Goal: Task Accomplishment & Management: Manage account settings

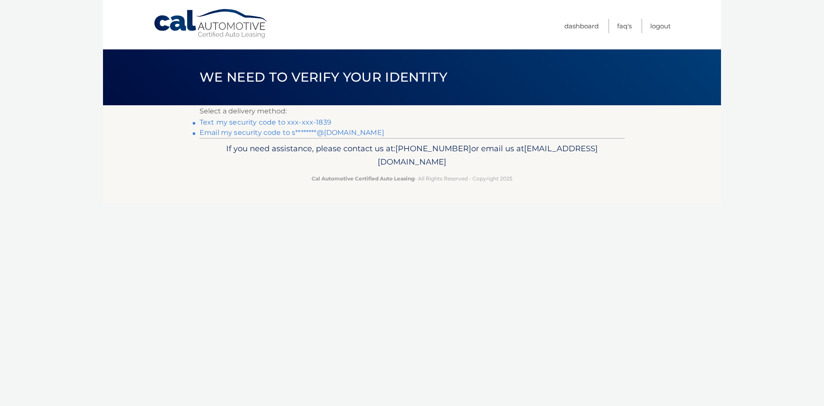
click at [287, 130] on link "Email my security code to s********@gmail.com" at bounding box center [292, 132] width 185 height 8
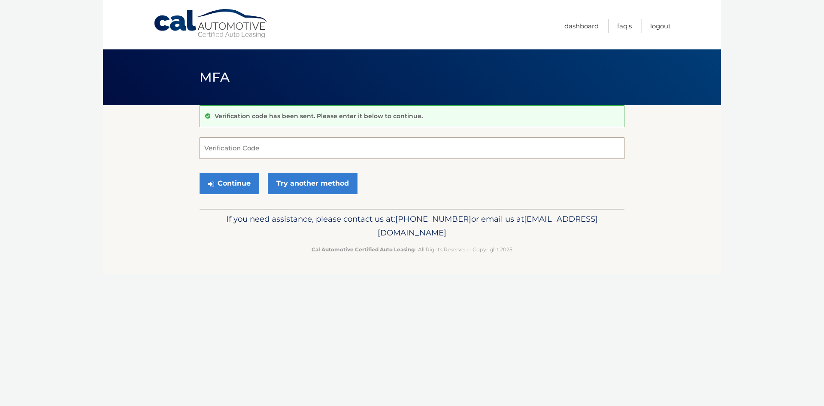
click at [242, 145] on input "Verification Code" at bounding box center [412, 147] width 425 height 21
paste input "041646"
click at [241, 187] on button "Continue" at bounding box center [230, 183] width 60 height 21
click at [235, 148] on input "041646" at bounding box center [412, 147] width 425 height 21
type input "041646"
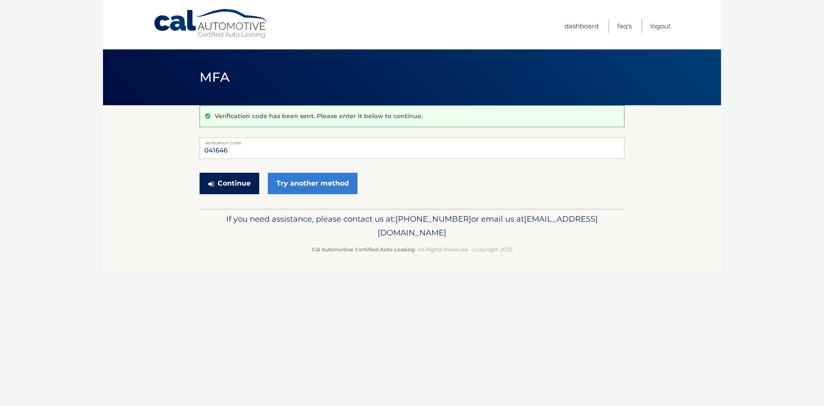
click at [237, 180] on button "Continue" at bounding box center [230, 183] width 60 height 21
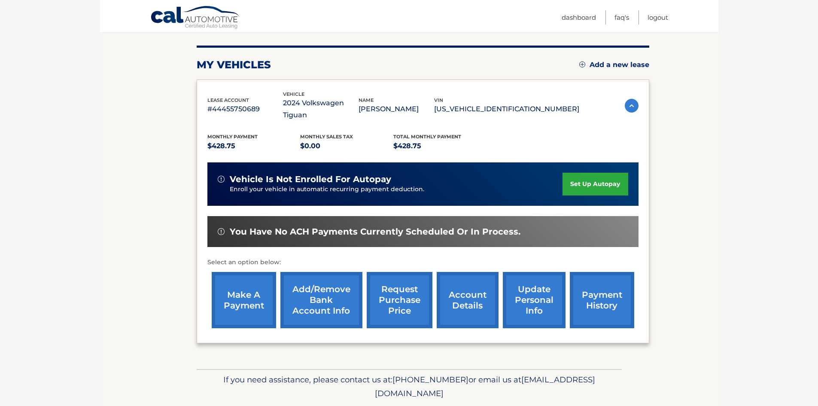
scroll to position [115, 0]
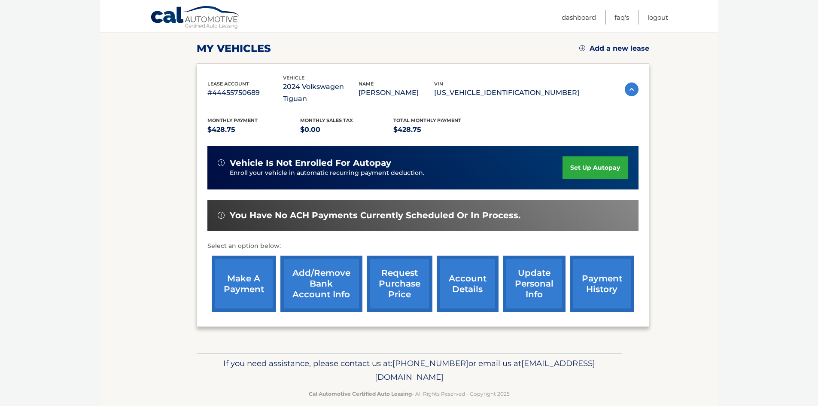
click at [249, 272] on link "make a payment" at bounding box center [244, 283] width 64 height 56
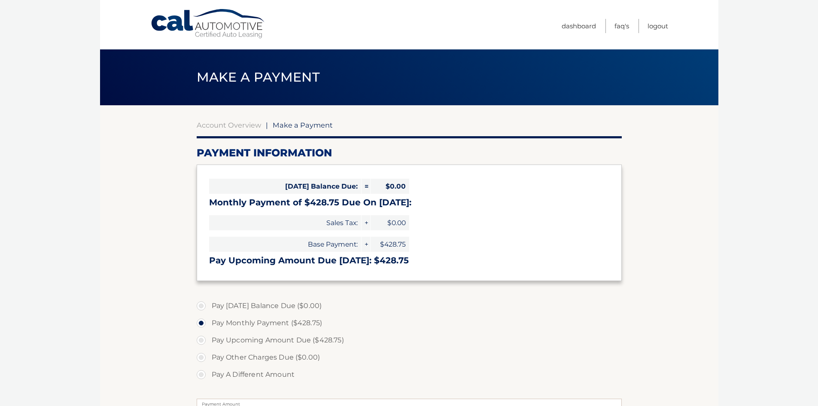
select select "YzZhYWExNjMtMWYzMS00OTVlLWI3NTYtNWE5ZTc5NjY1ZWNl"
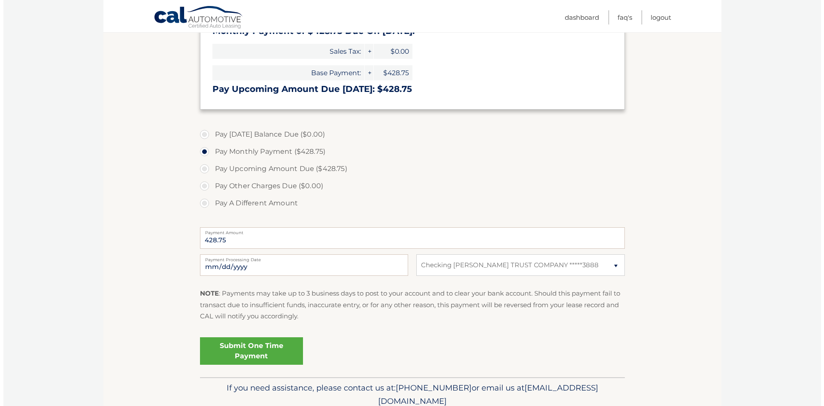
scroll to position [172, 0]
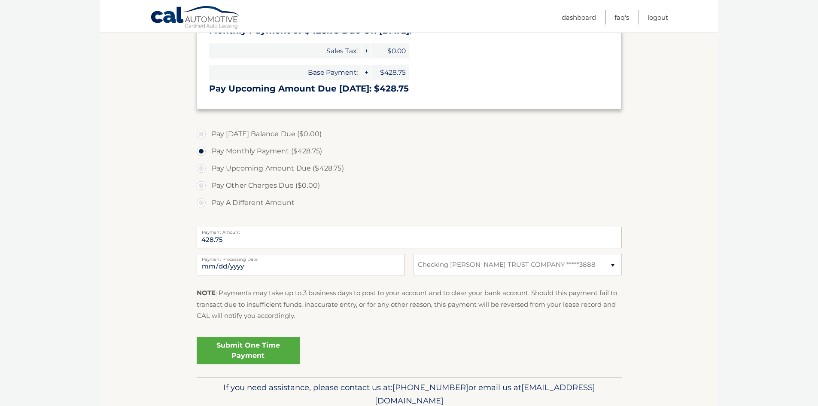
click at [243, 354] on link "Submit One Time Payment" at bounding box center [248, 350] width 103 height 27
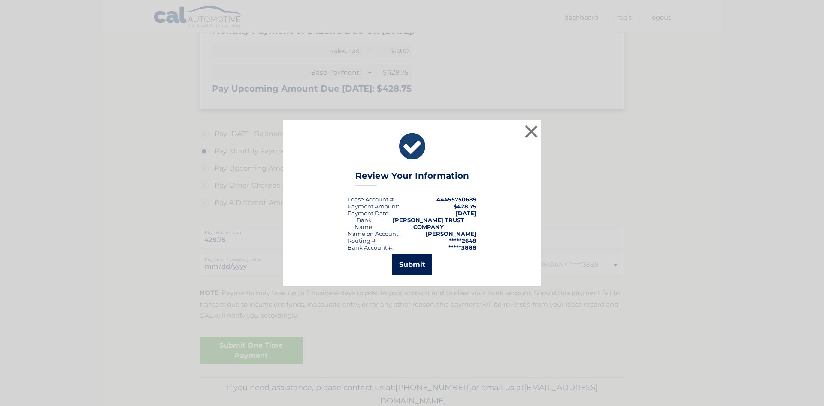
click at [410, 262] on button "Submit" at bounding box center [412, 264] width 40 height 21
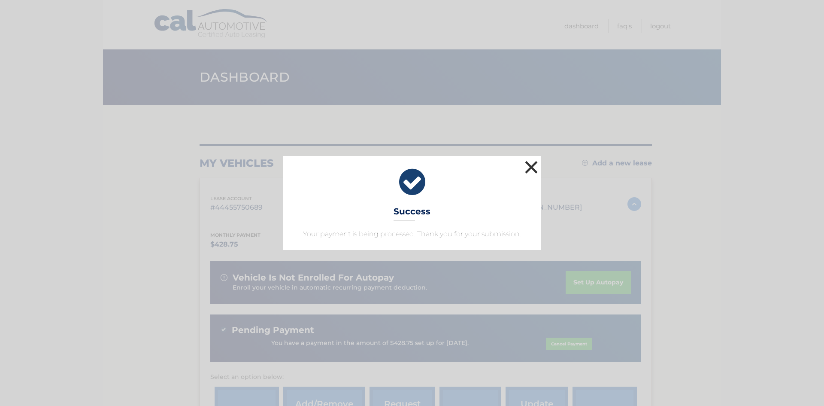
click at [533, 164] on button "×" at bounding box center [531, 166] width 17 height 17
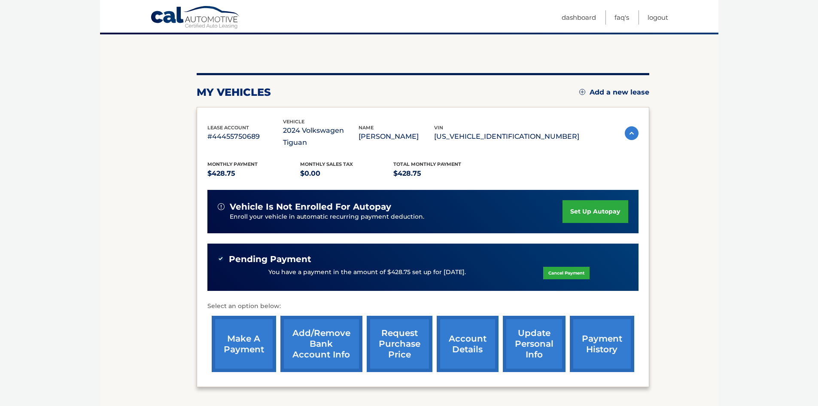
scroll to position [86, 0]
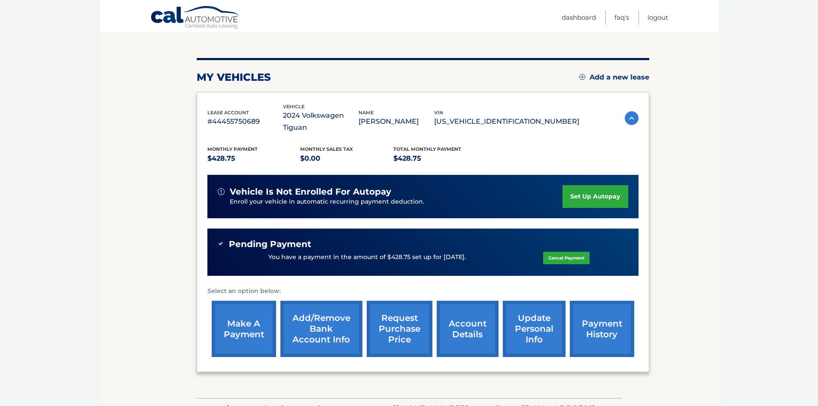
click at [463, 310] on link "account details" at bounding box center [468, 329] width 62 height 56
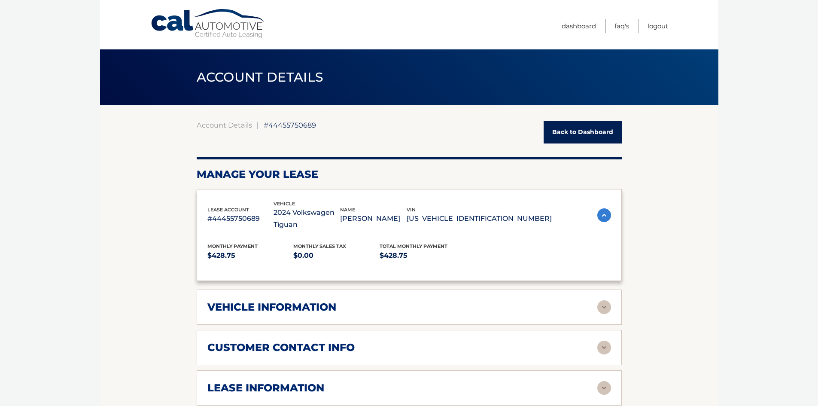
click at [520, 311] on div "lease account #44455750689 vehicle 2024 Volkswagen Tiguan name SEAN DAVENPORT v…" at bounding box center [409, 358] width 425 height 339
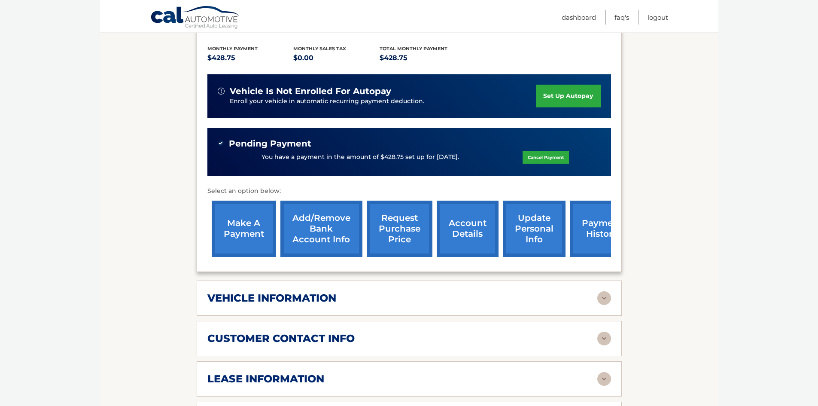
scroll to position [215, 0]
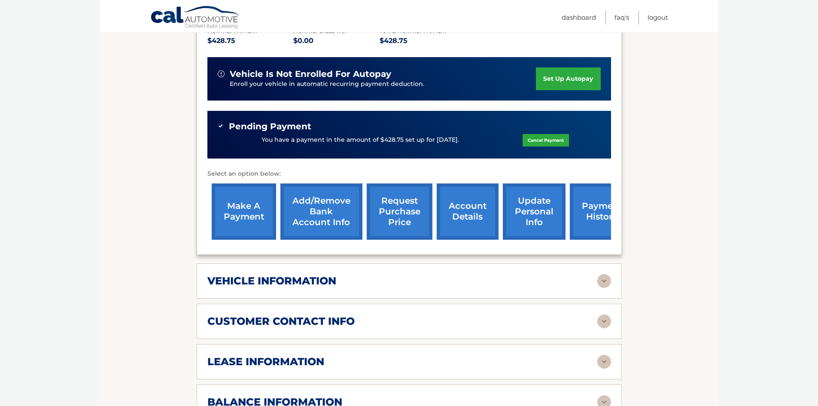
click at [522, 199] on link "update personal info" at bounding box center [534, 211] width 63 height 56
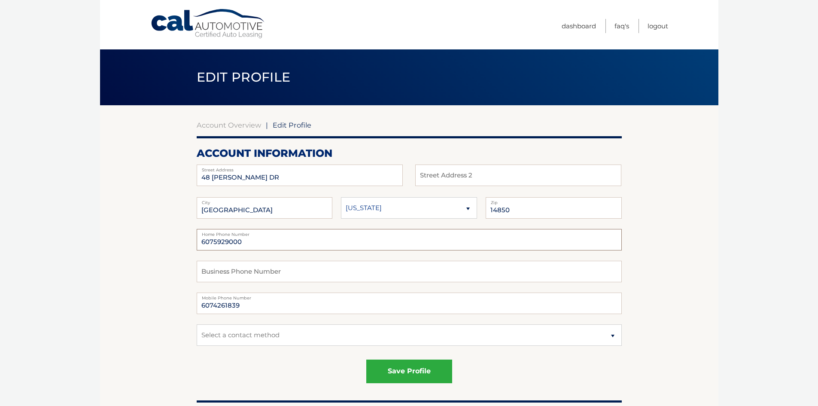
drag, startPoint x: 276, startPoint y: 241, endPoint x: 173, endPoint y: 238, distance: 102.7
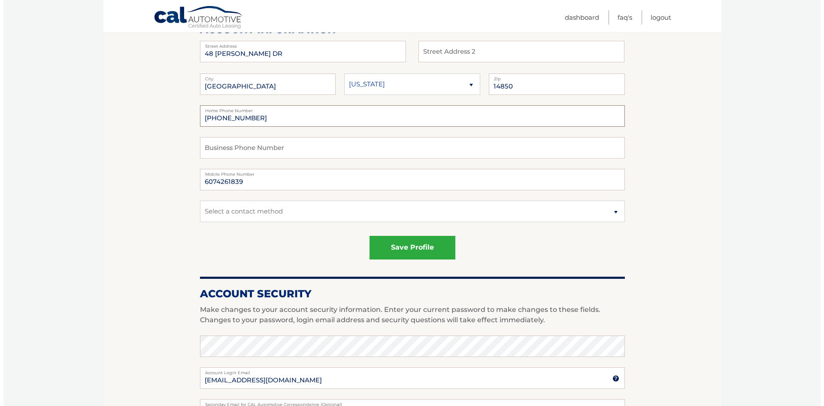
scroll to position [129, 0]
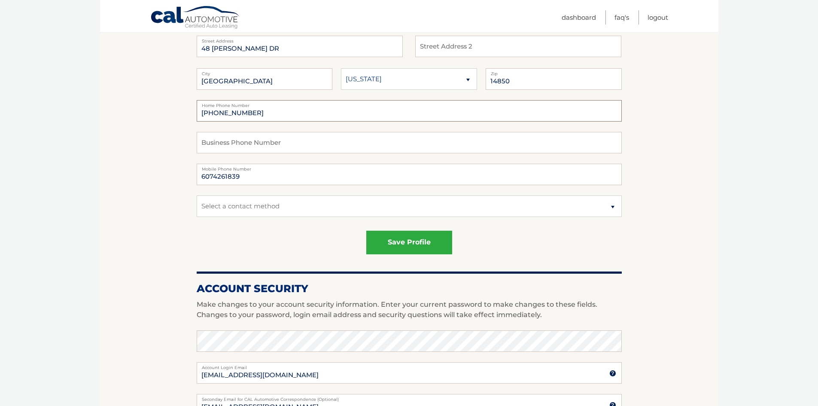
type input "[PHONE_NUMBER]"
click at [348, 202] on select "Select a contact method Mobile Home" at bounding box center [409, 205] width 425 height 21
select select "1"
click at [197, 195] on select "Select a contact method Mobile Home" at bounding box center [409, 205] width 425 height 21
click at [256, 236] on div "save profile" at bounding box center [409, 243] width 425 height 24
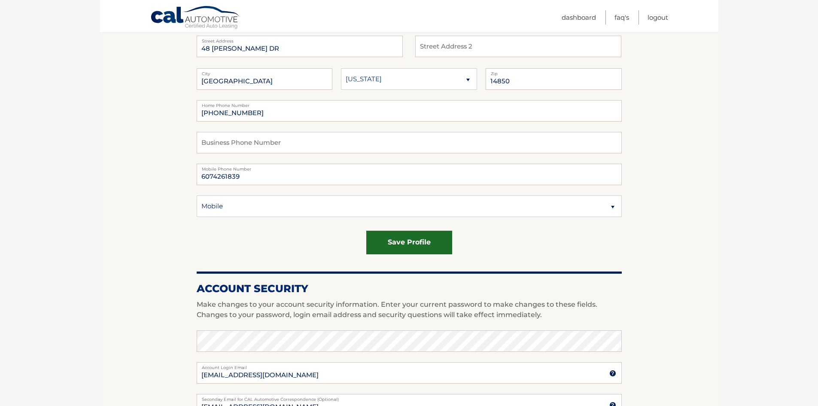
click at [400, 240] on button "save profile" at bounding box center [409, 243] width 86 height 24
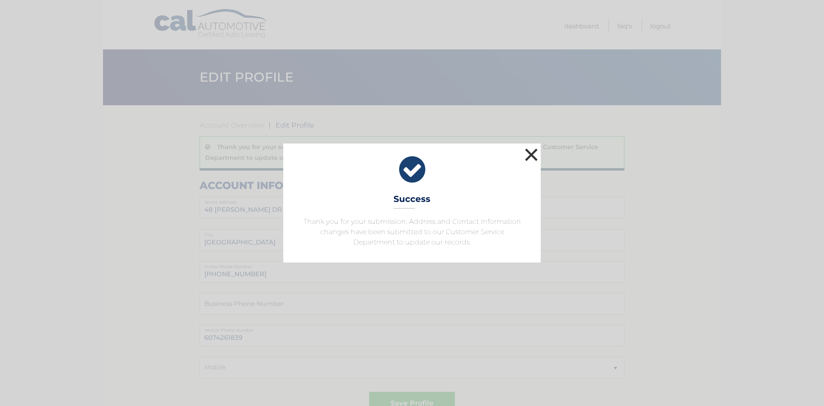
click at [529, 155] on button "×" at bounding box center [531, 154] width 17 height 17
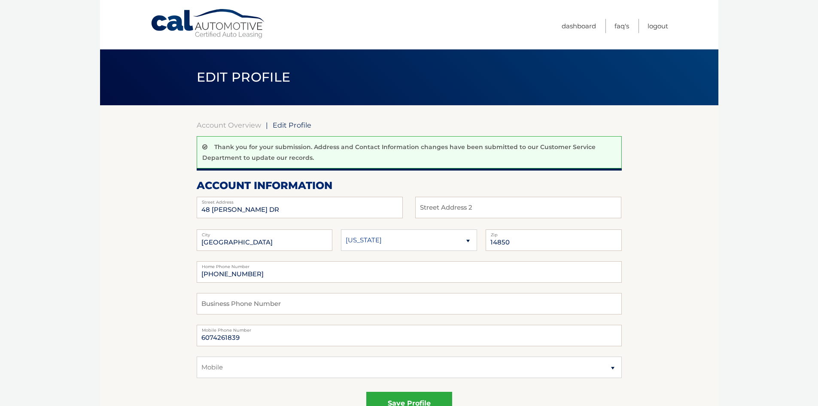
click at [169, 21] on link "Cal Automotive" at bounding box center [208, 24] width 116 height 30
